Goal: Communication & Community: Answer question/provide support

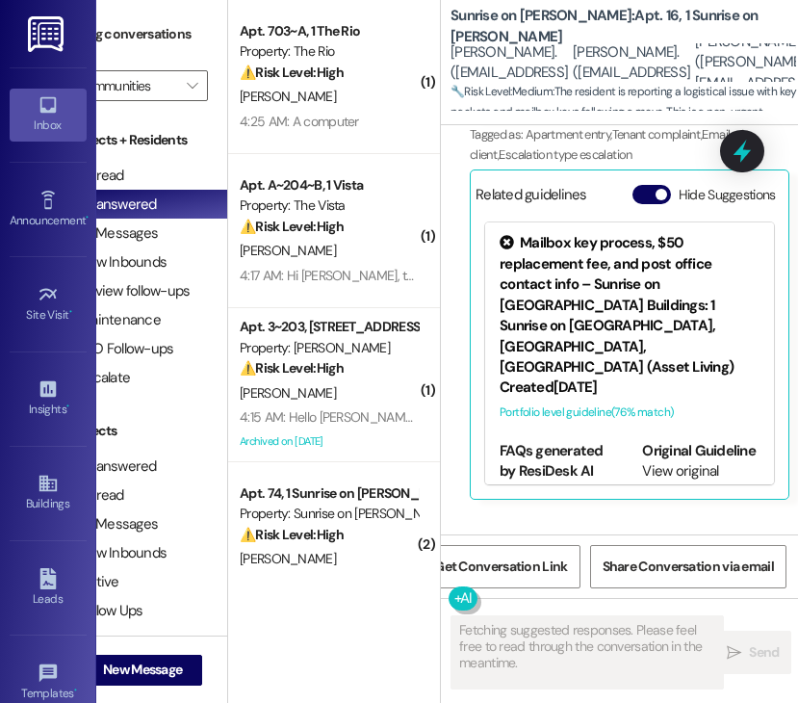
scroll to position [11653, 0]
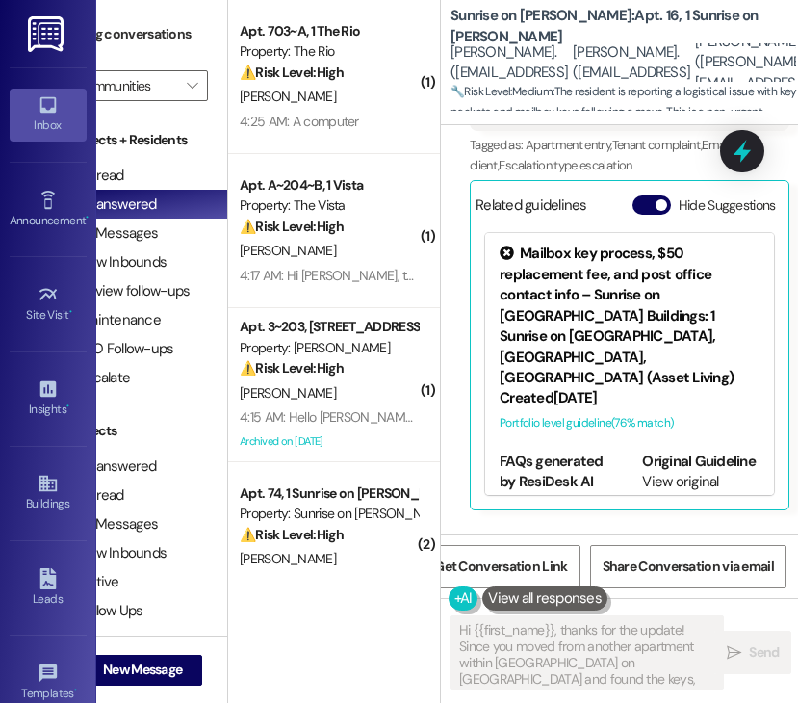
type textarea "Hi {{first_name}}, thanks for the update! Since you moved from another apartmen…"
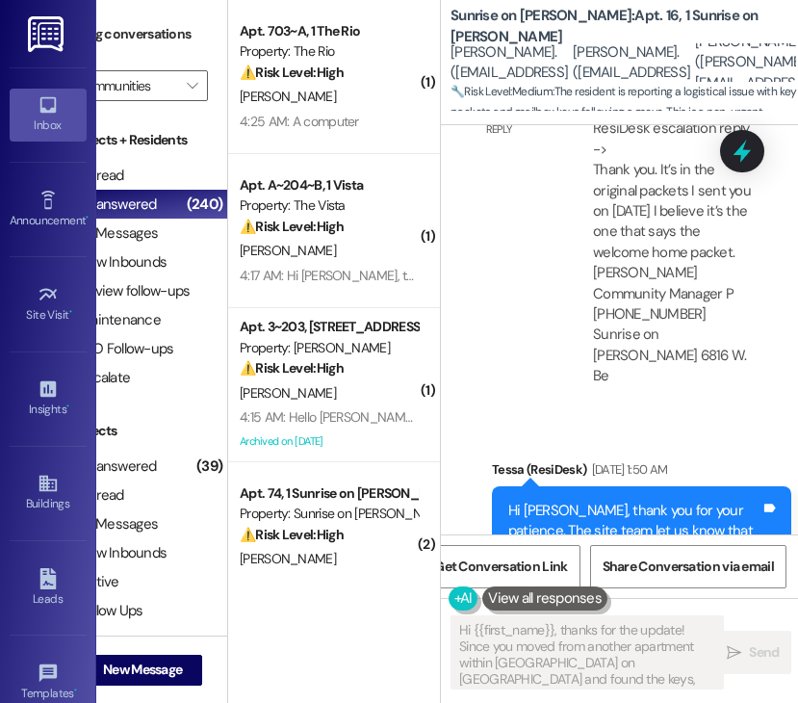
scroll to position [10723, 0]
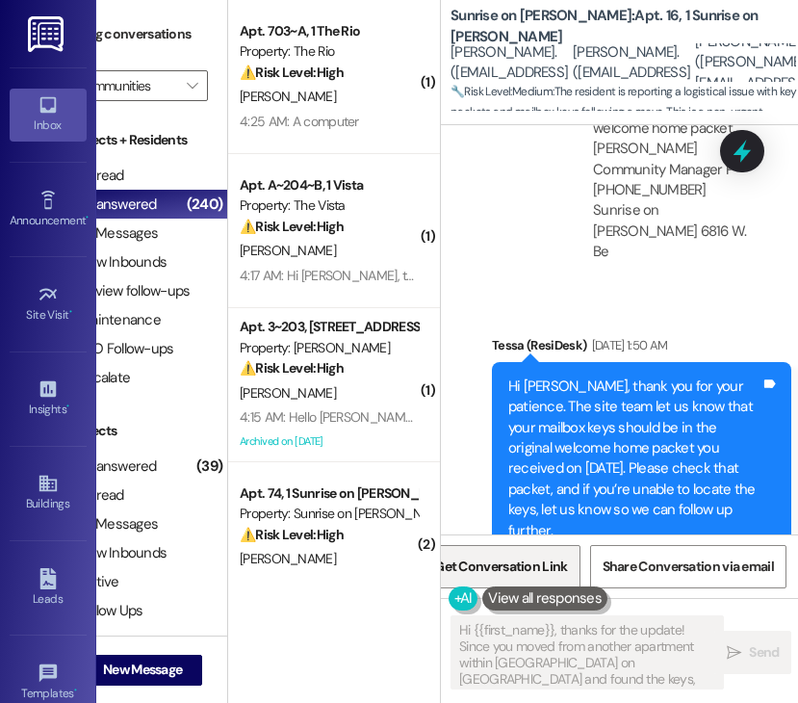
click at [475, 561] on span "Get Conversation Link" at bounding box center [500, 567] width 133 height 20
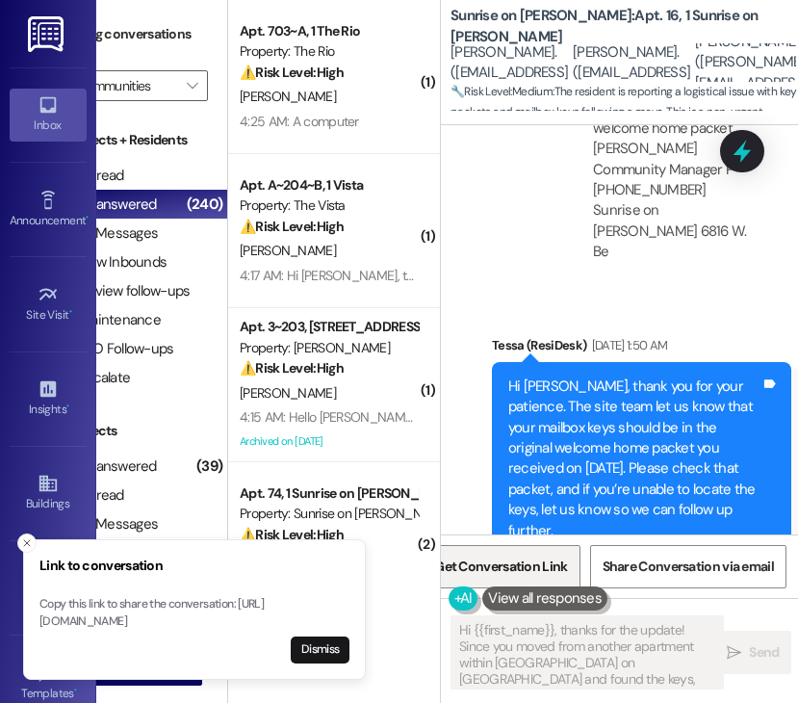
click at [512, 564] on span "Get Conversation Link" at bounding box center [500, 567] width 133 height 20
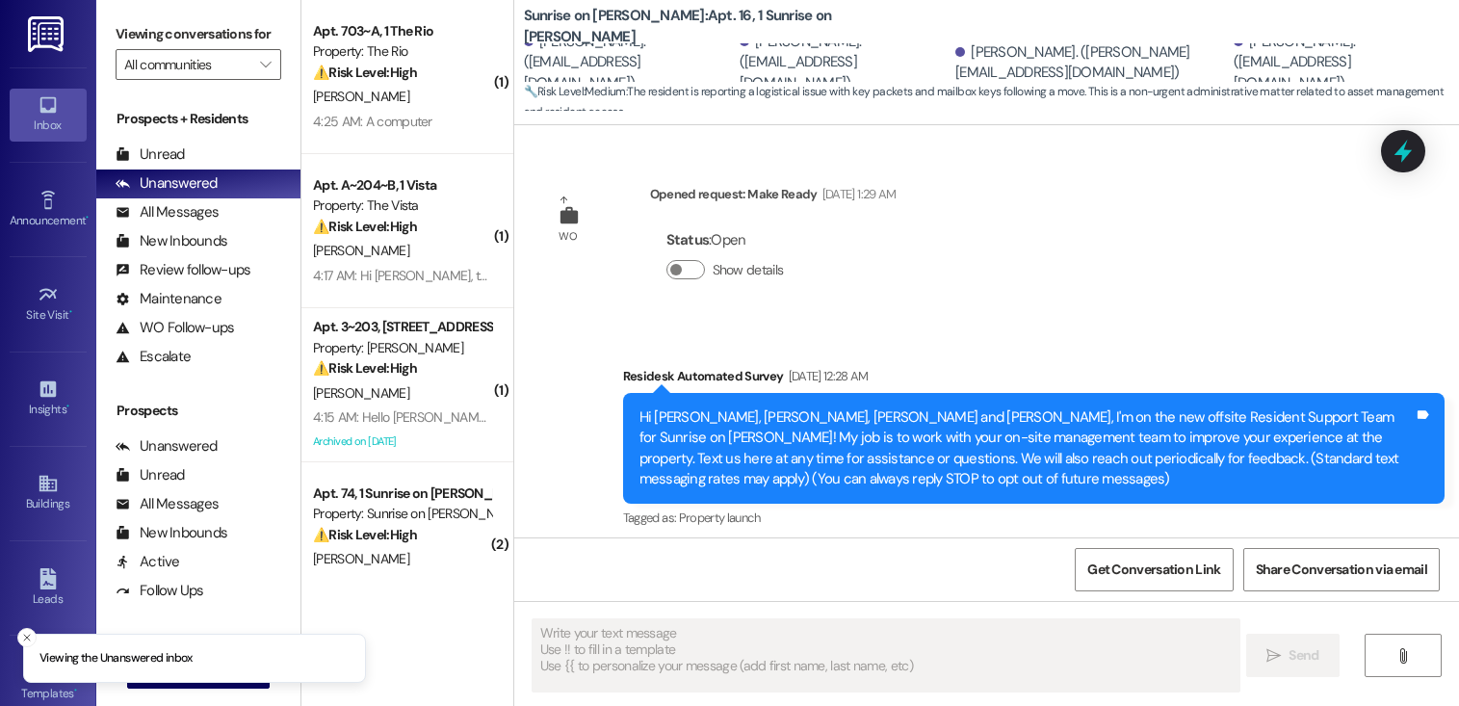
scroll to position [9095, 0]
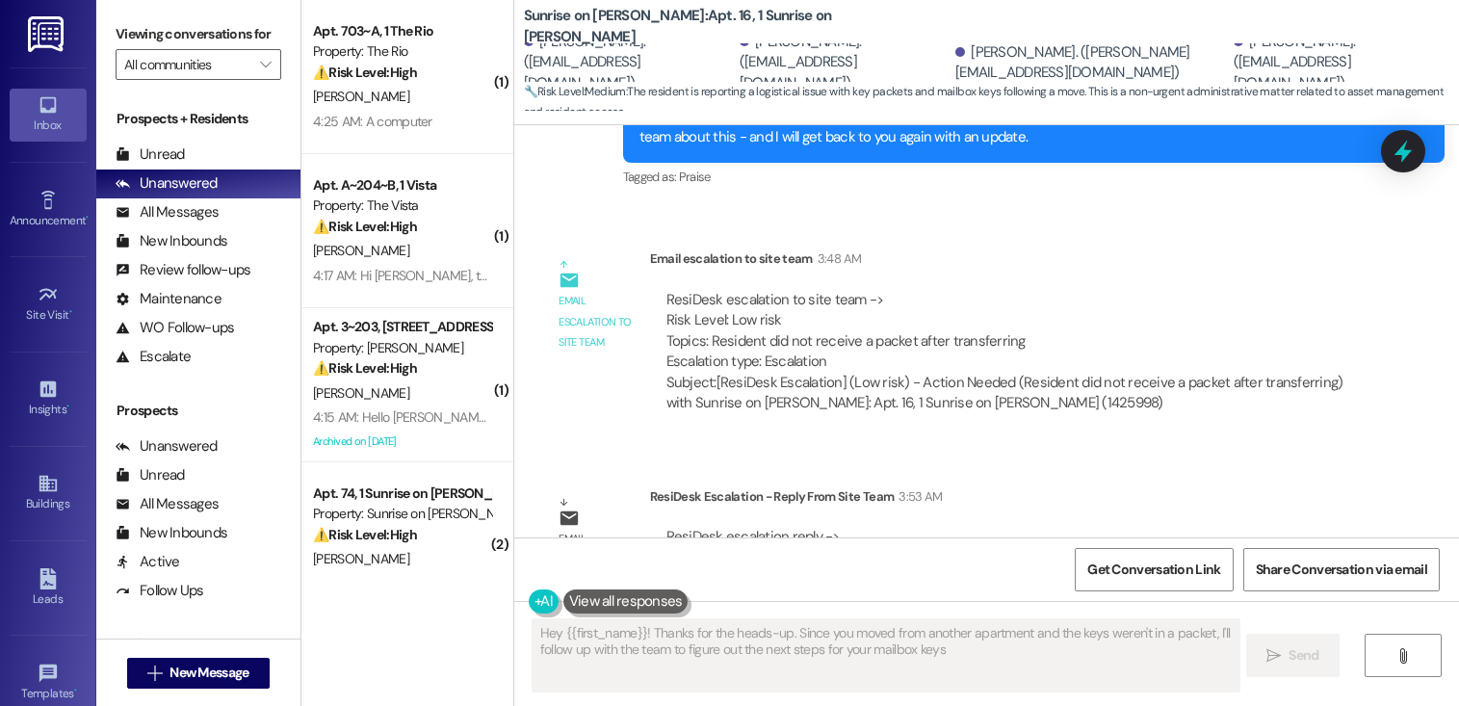
type textarea "Hey {{first_name}}! Thanks for the heads-up. Since you moved from another apart…"
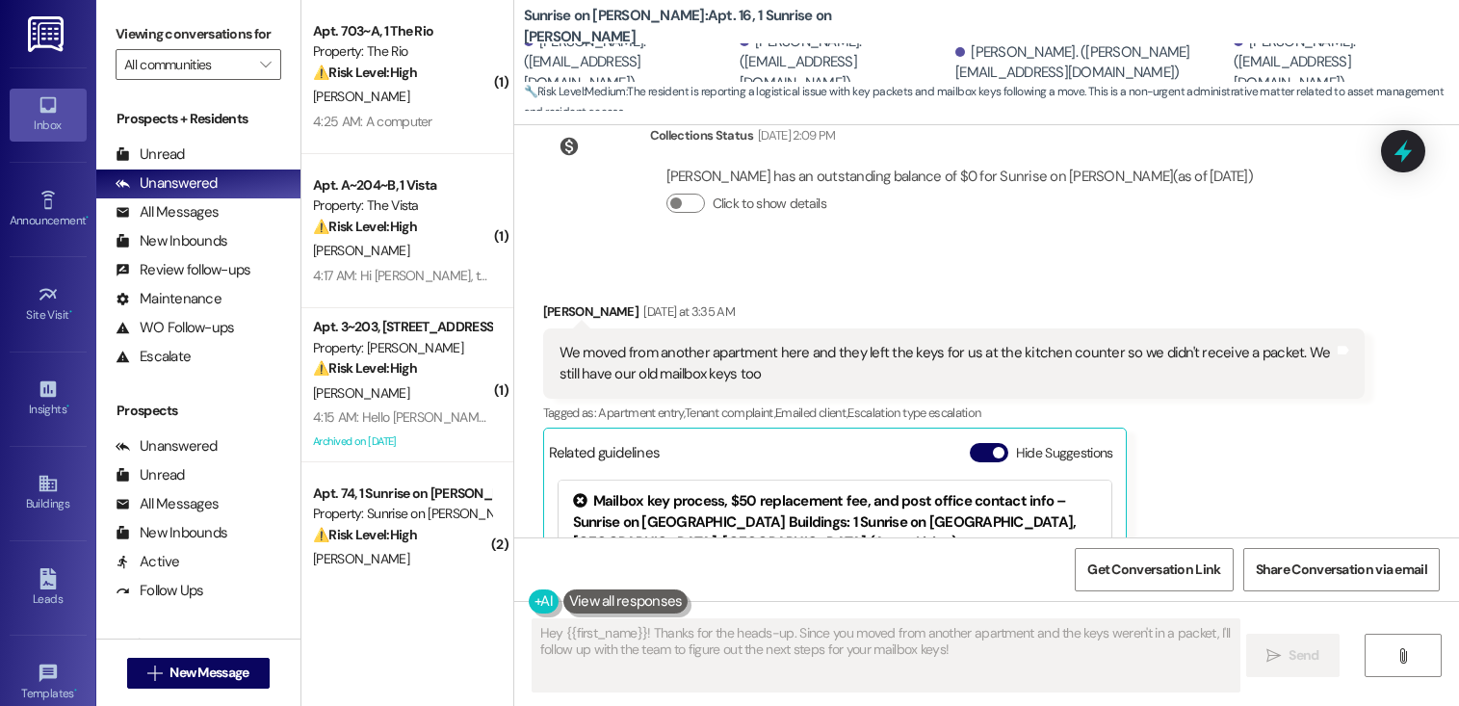
scroll to position [8153, 0]
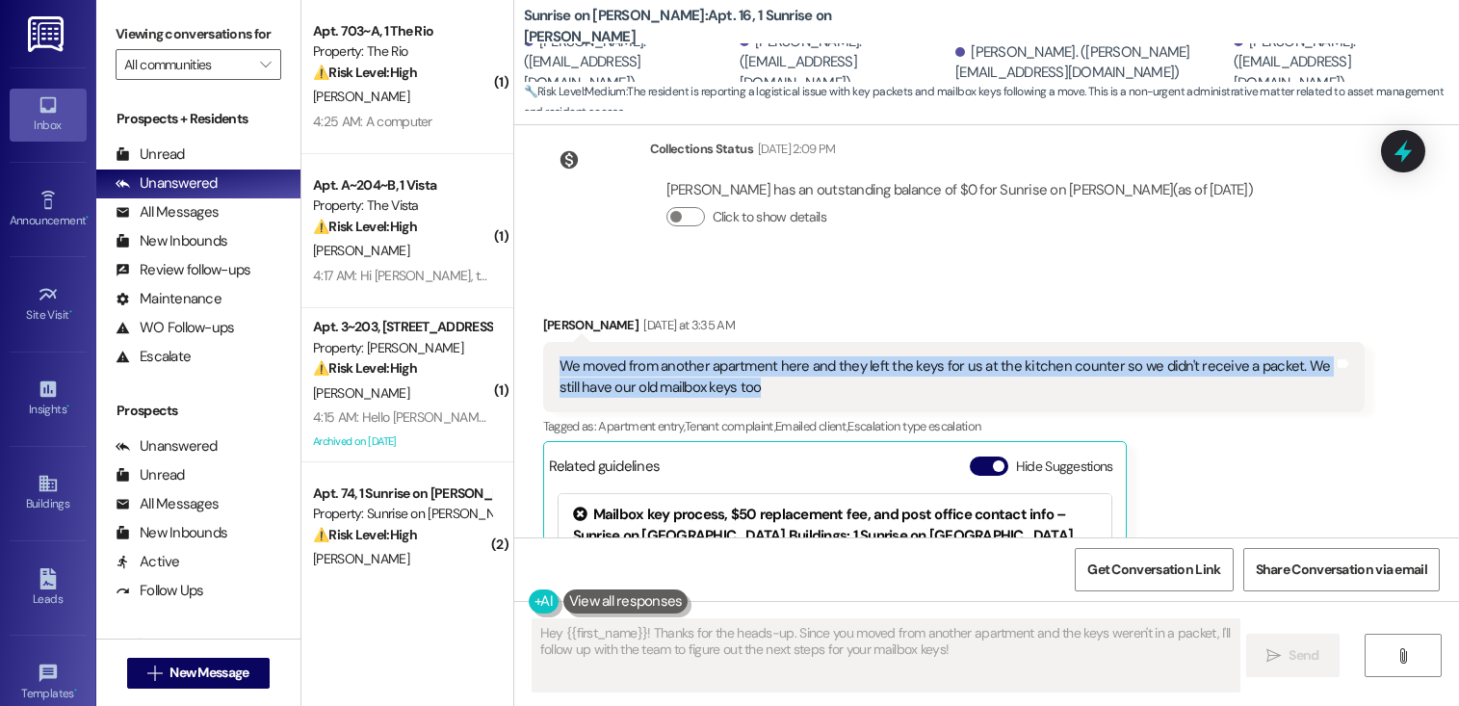
drag, startPoint x: 742, startPoint y: 306, endPoint x: 538, endPoint y: 277, distance: 206.2
click at [543, 342] on div "We moved from another apartment here and they left the keys for us at the kitch…" at bounding box center [953, 377] width 821 height 70
copy div "We moved from another apartment here and they left the keys for us at the kitch…"
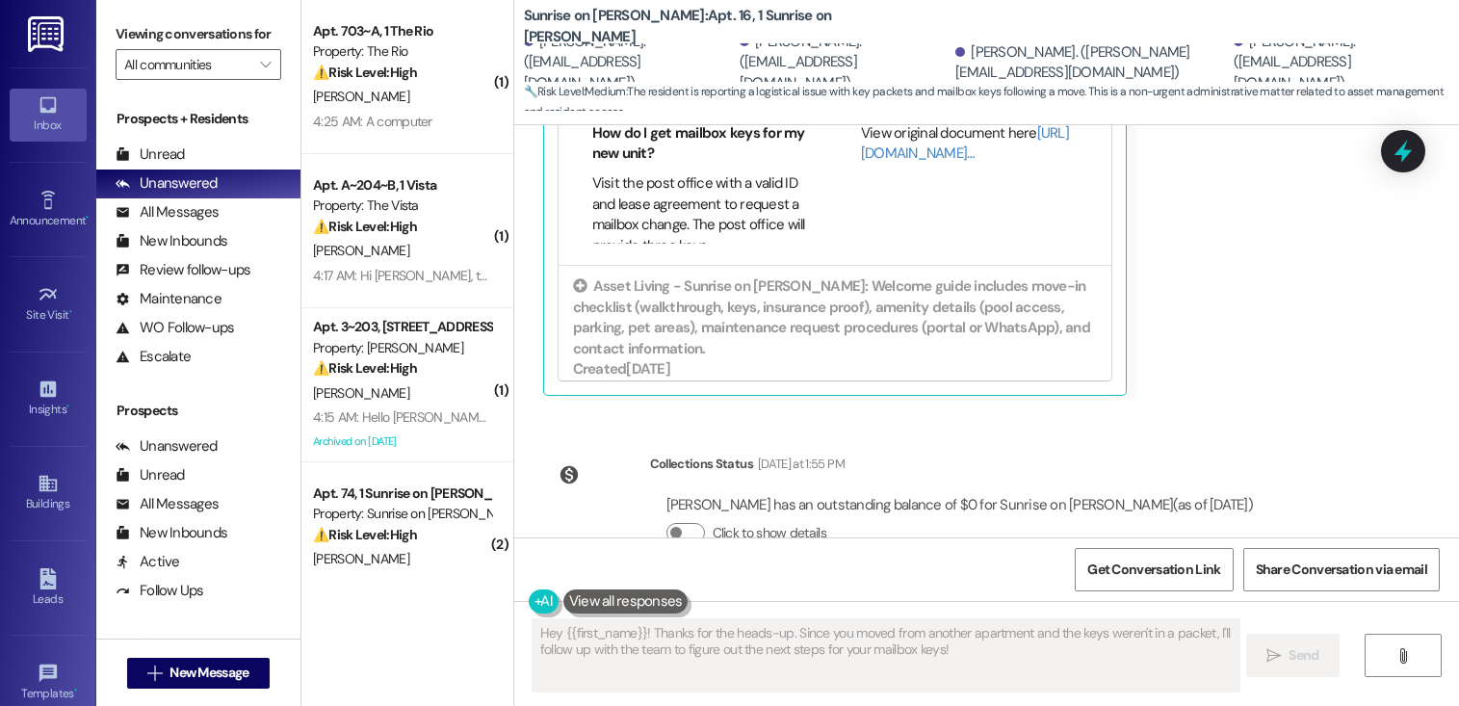
scroll to position [165, 0]
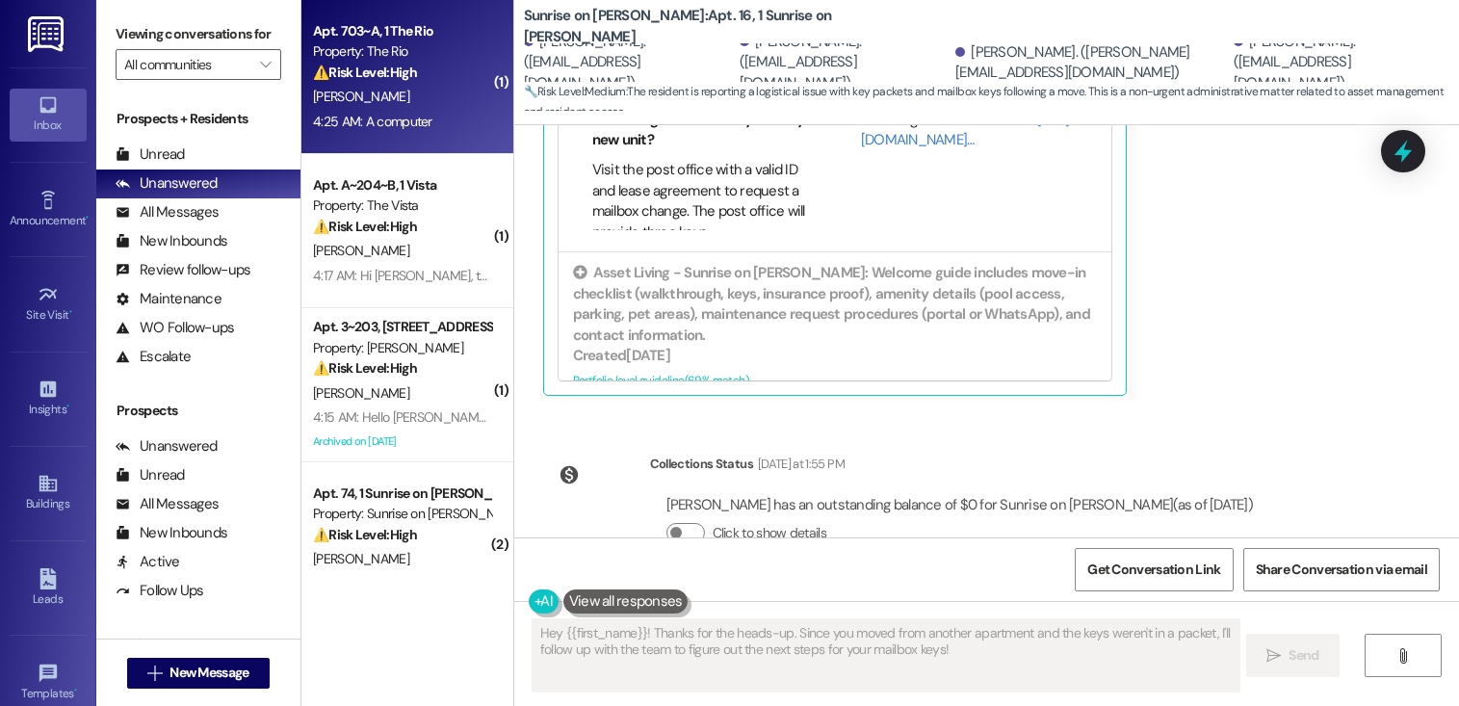
click at [389, 114] on div "4:25 AM: A computer 4:25 AM: A computer" at bounding box center [372, 121] width 119 height 17
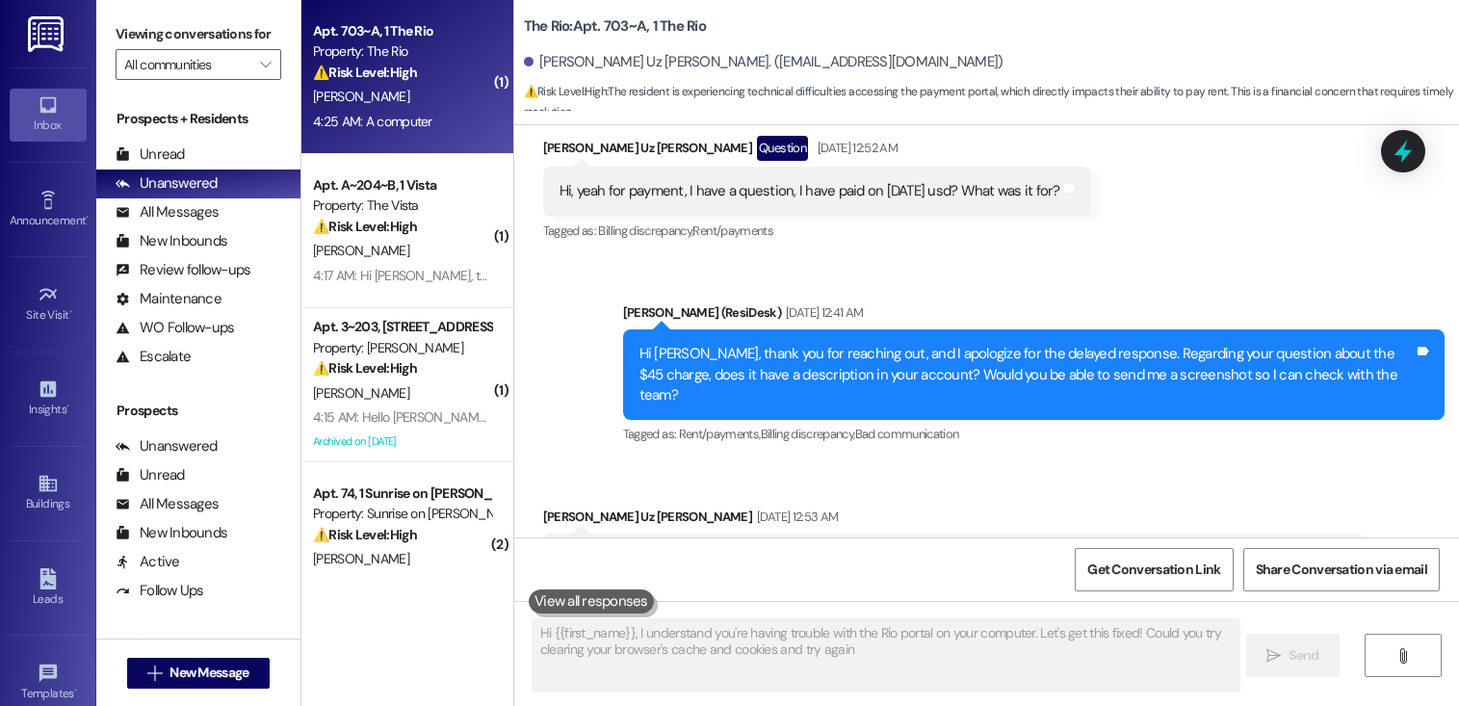
type textarea "Hi {{first_name}}, I understand you're having trouble with the Rio portal on yo…"
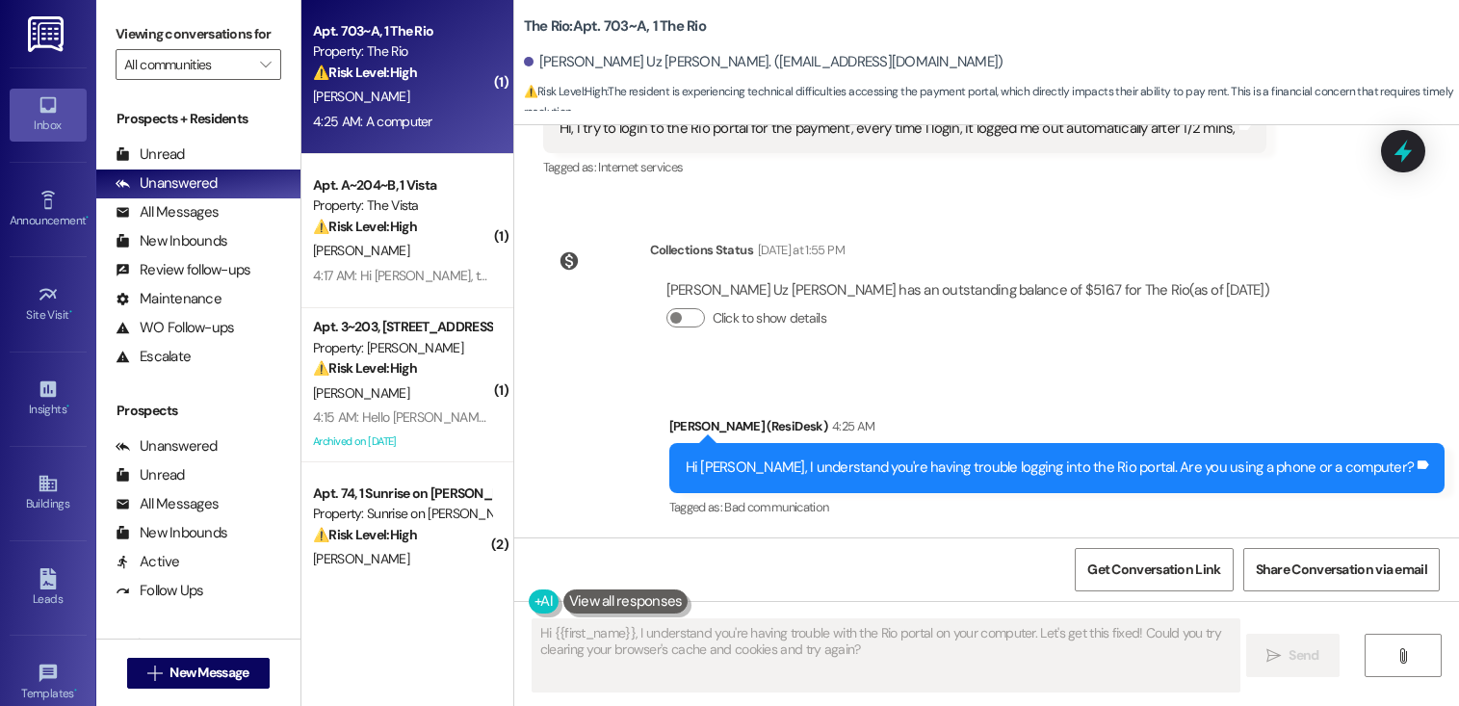
scroll to position [2217, 0]
